Goal: Task Accomplishment & Management: Manage account settings

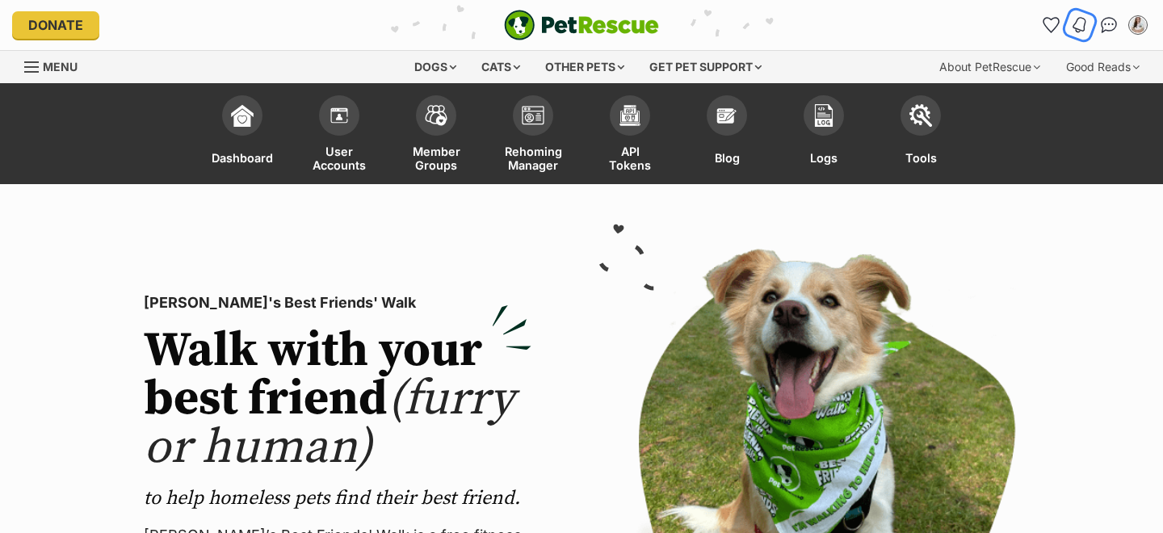
click at [1081, 22] on img "Notifications" at bounding box center [1080, 24] width 18 height 19
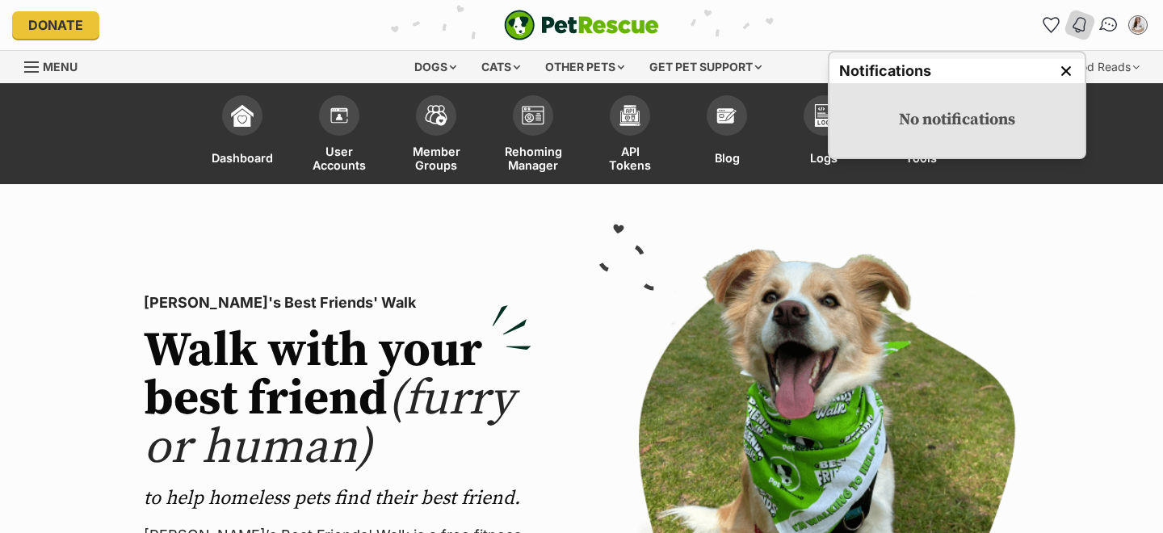
click at [1109, 27] on img "Conversations" at bounding box center [1109, 25] width 22 height 21
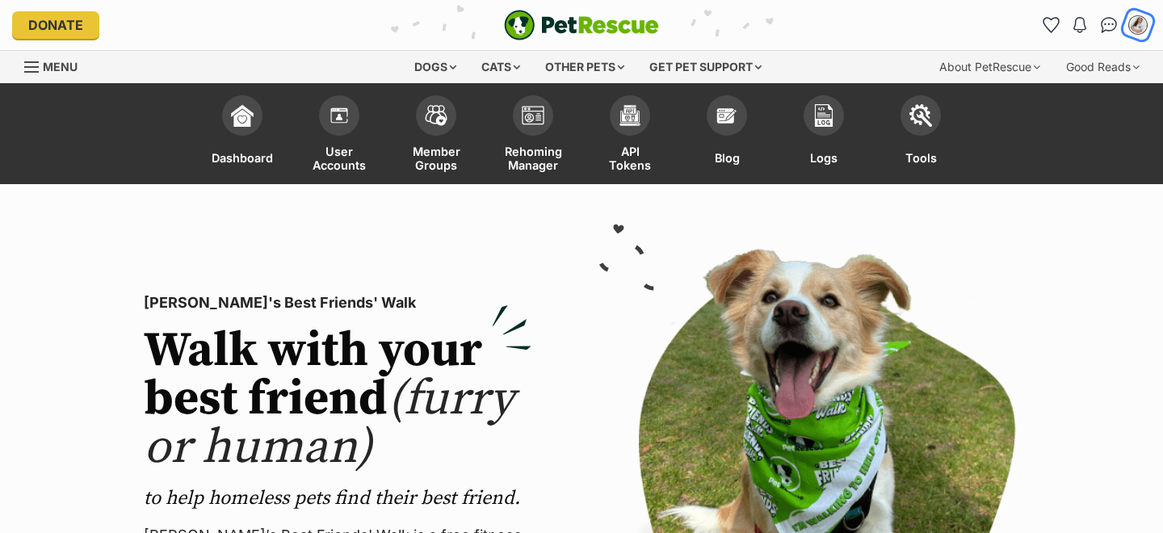
click at [1134, 23] on img "My account" at bounding box center [1137, 25] width 21 height 21
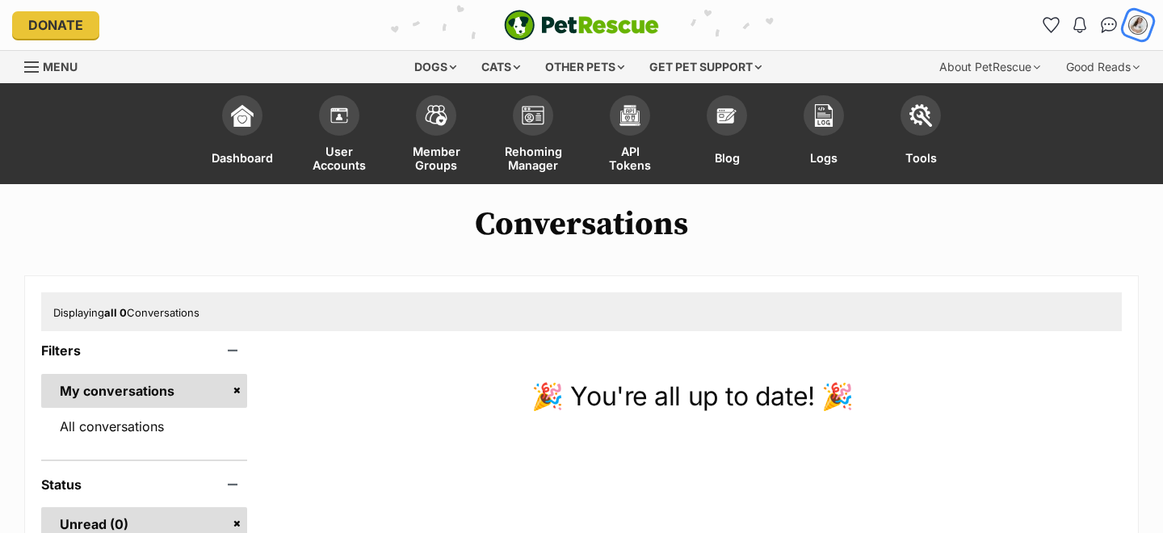
click at [1133, 24] on img "My account" at bounding box center [1137, 25] width 21 height 21
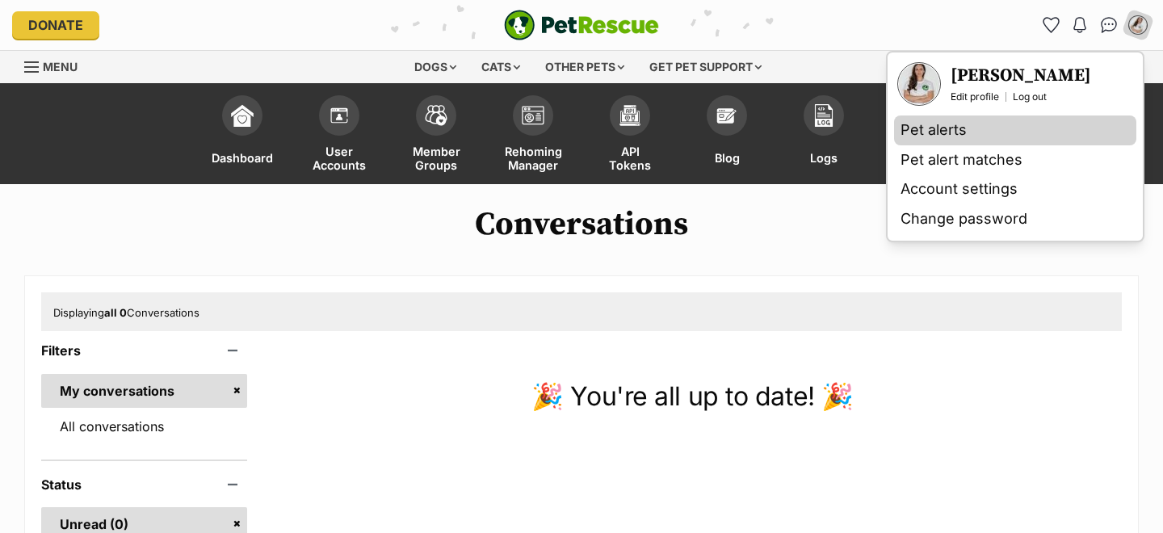
click at [961, 132] on link "Pet alerts" at bounding box center [1015, 130] width 242 height 30
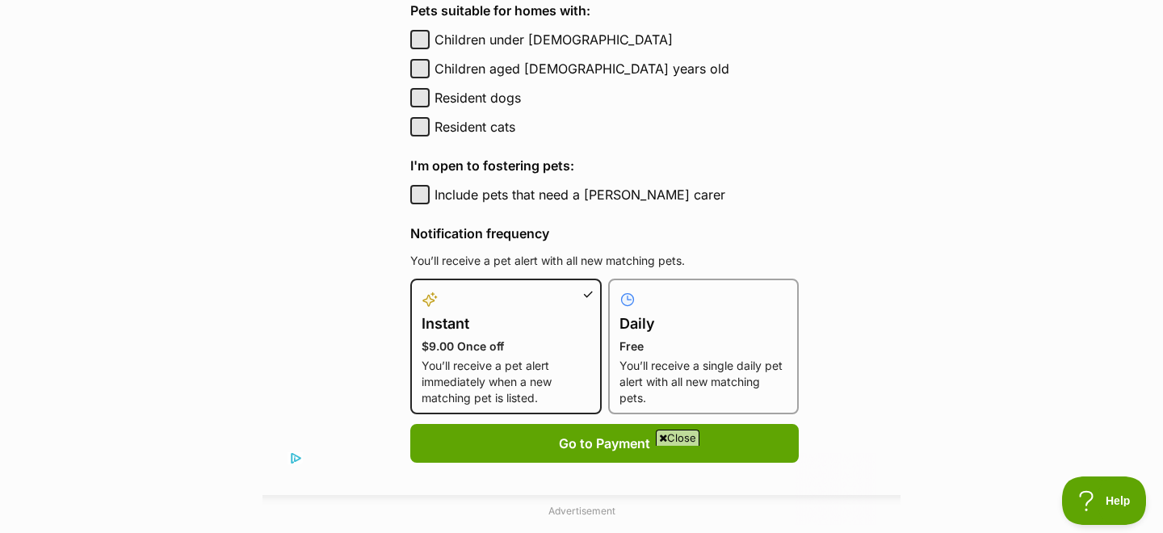
scroll to position [717, 0]
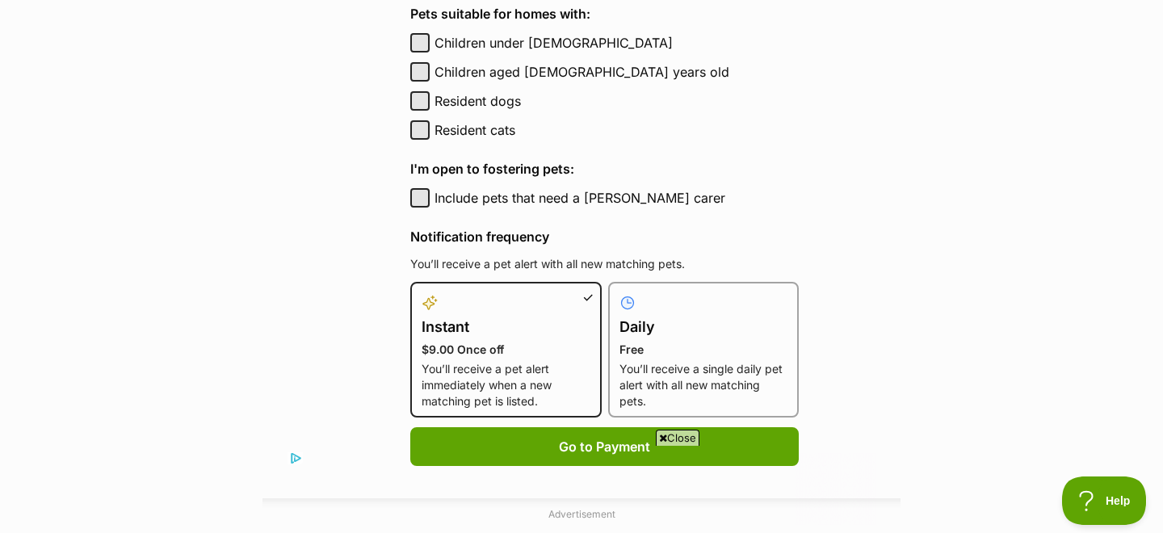
click at [661, 442] on icon at bounding box center [663, 438] width 8 height 10
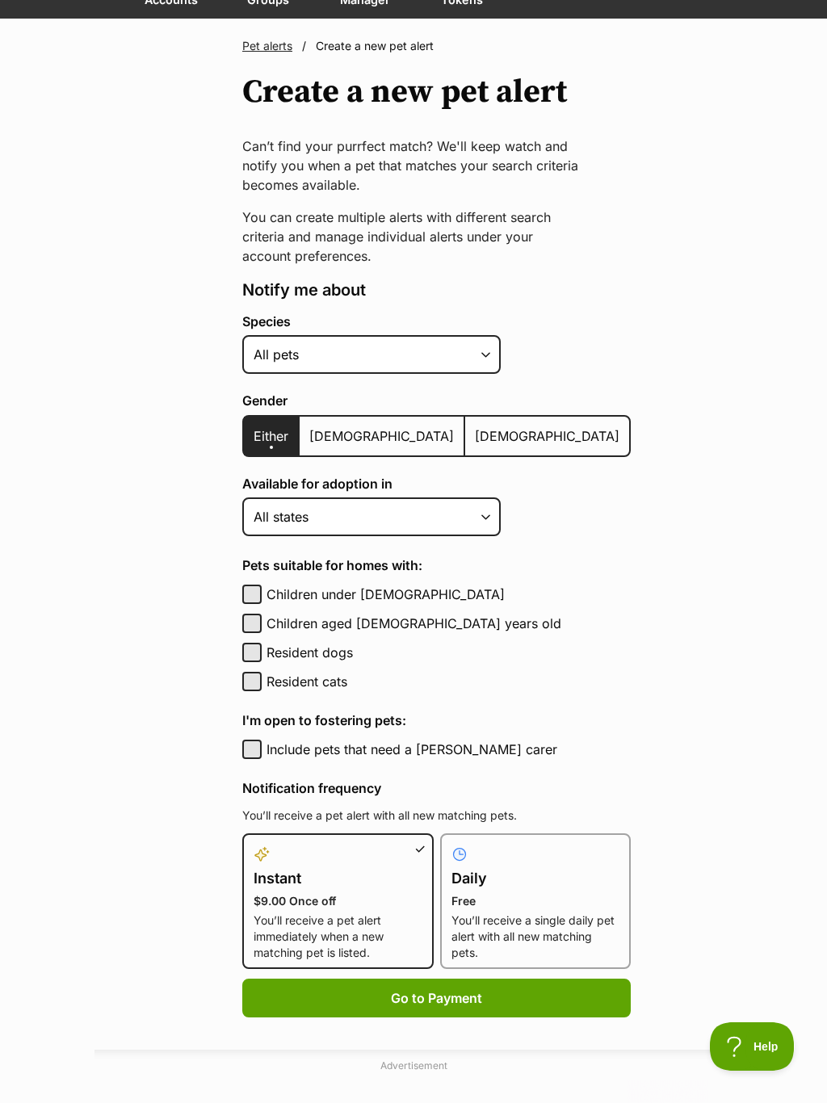
scroll to position [0, 0]
